Goal: Transaction & Acquisition: Purchase product/service

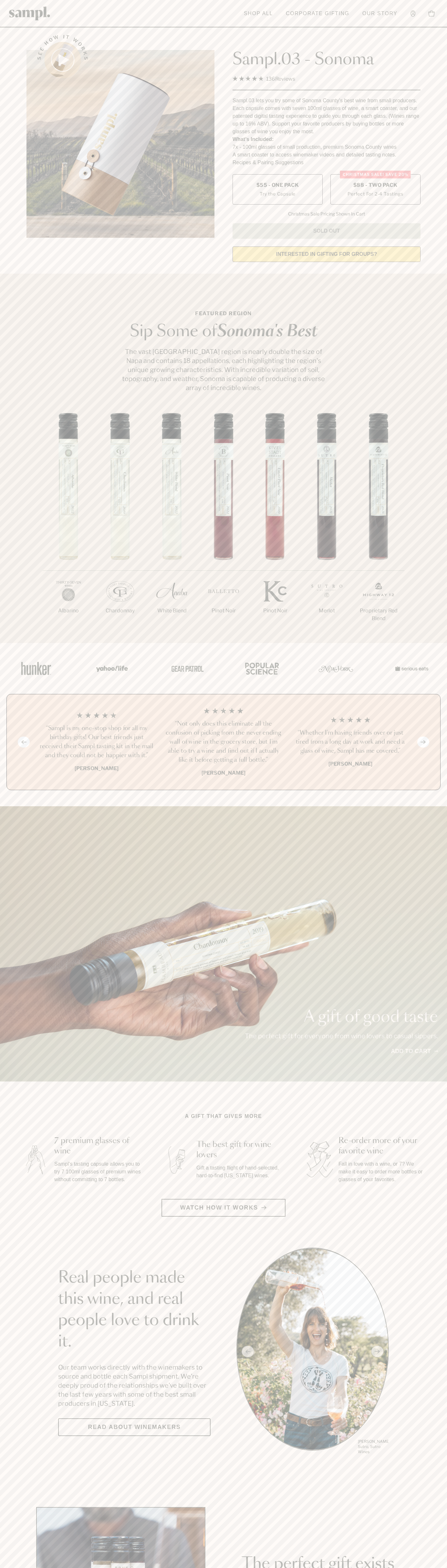
click at [375, 186] on span "$88 - Two Pack" at bounding box center [375, 185] width 44 height 7
click at [224, 743] on h3 "“Not only does this eliminate all the confusion of picking from the never endin…" at bounding box center [223, 742] width 116 height 45
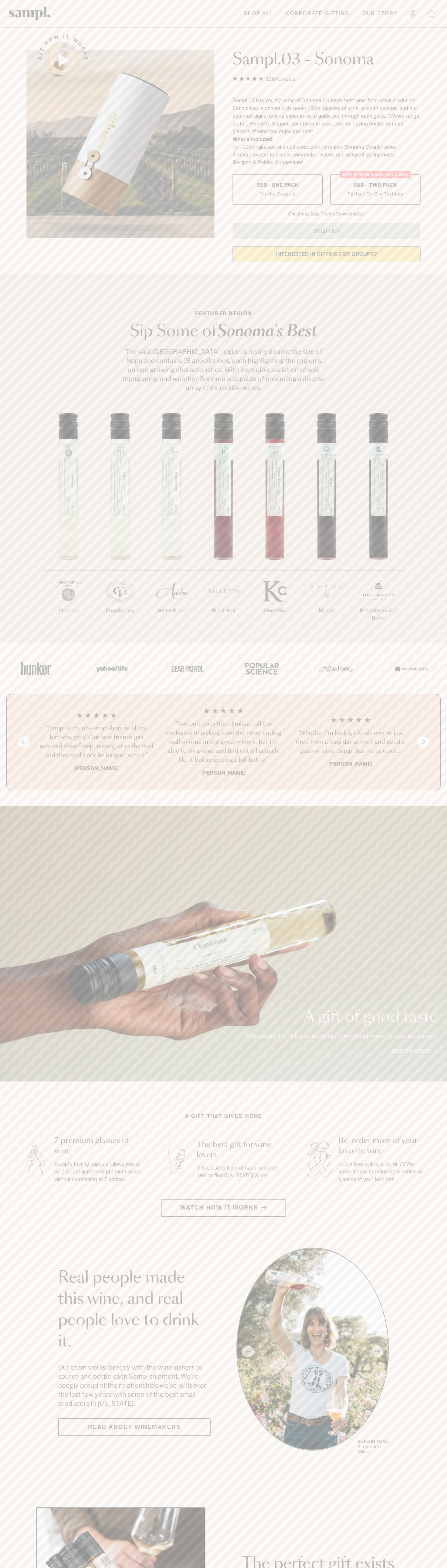
click at [286, 29] on div "Sampl.03 - Sonoma 4.9 Rated 4.9 out of 5 stars 136 Reviews Click to scroll to r…" at bounding box center [326, 132] width 188 height 213
click at [442, 9] on header "Toggle navigation menu Shop All Corporate Gifting Our Story Account Story Shop …" at bounding box center [224, 13] width 447 height 27
click at [217, 1567] on html "Skip to main content Toggle navigation menu Shop All Corporate Gifting Our Stor…" at bounding box center [224, 1513] width 447 height 3026
click at [13, 136] on section "See how it works Sampl.03 - Sonoma 4.9 Rated 4.9 out of 5 stars 136 Reviews Cli…" at bounding box center [224, 146] width 447 height 241
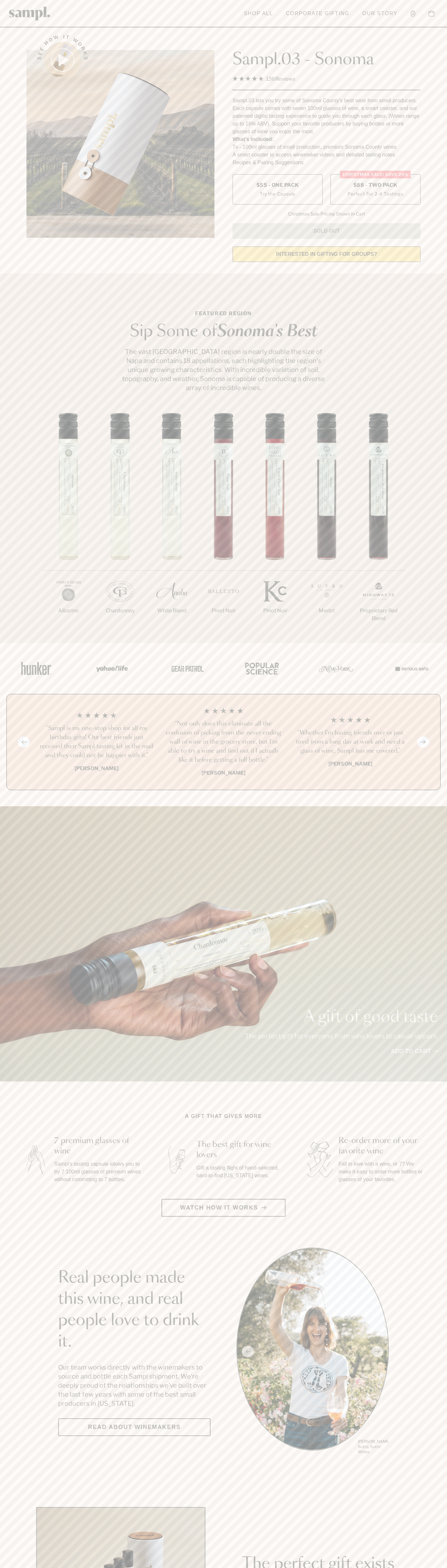
click at [375, 186] on span "$88 - Two Pack" at bounding box center [375, 185] width 44 height 7
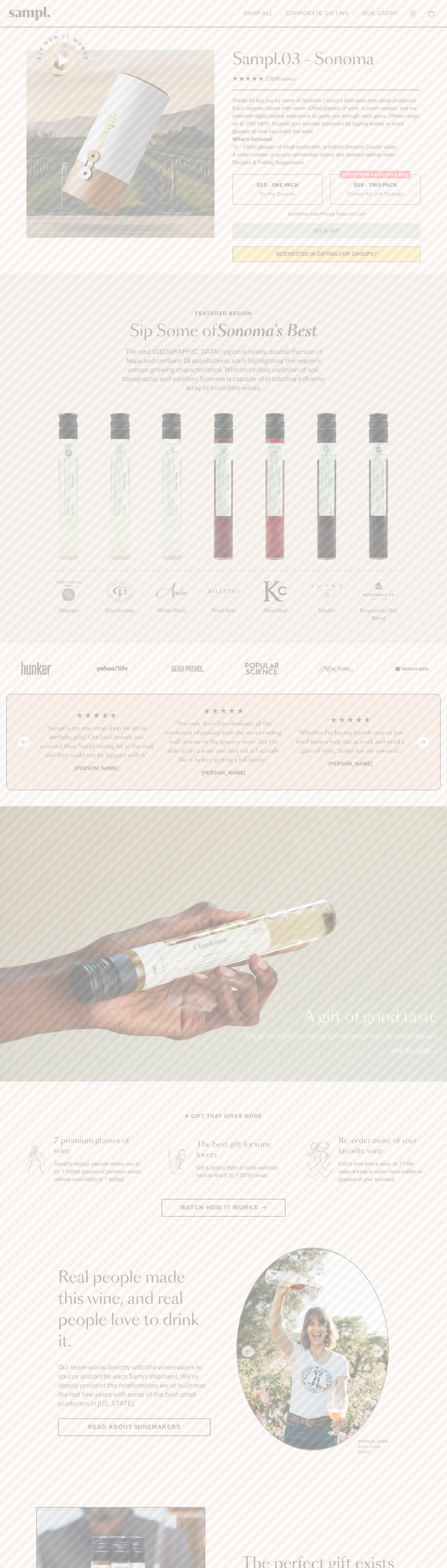
click at [224, 743] on h3 "“Not only does this eliminate all the confusion of picking from the never endin…" at bounding box center [223, 742] width 116 height 45
